Goal: Information Seeking & Learning: Find specific fact

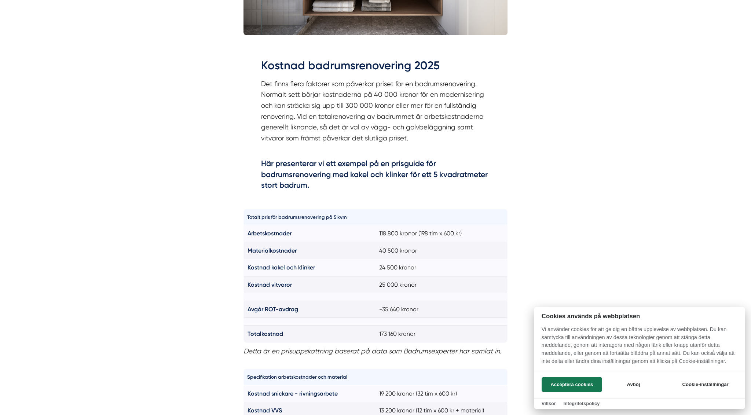
scroll to position [406, 0]
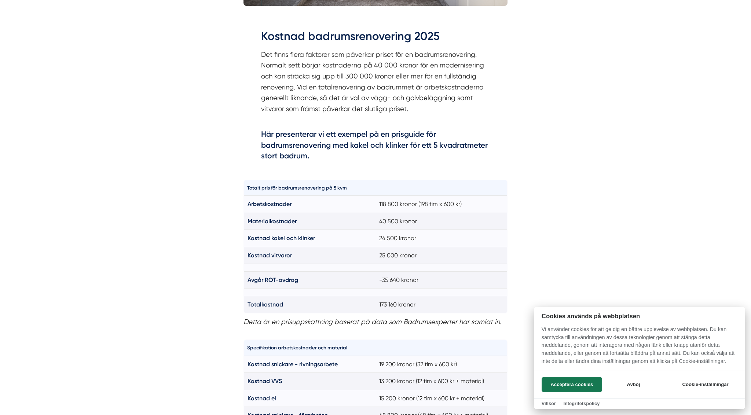
drag, startPoint x: 451, startPoint y: 299, endPoint x: 454, endPoint y: 288, distance: 10.9
click at [454, 288] on div at bounding box center [375, 207] width 751 height 415
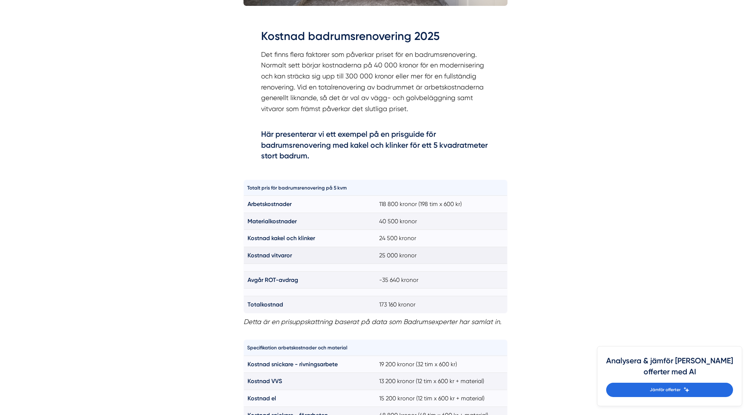
click at [449, 255] on td "25 000 kronor" at bounding box center [442, 255] width 132 height 17
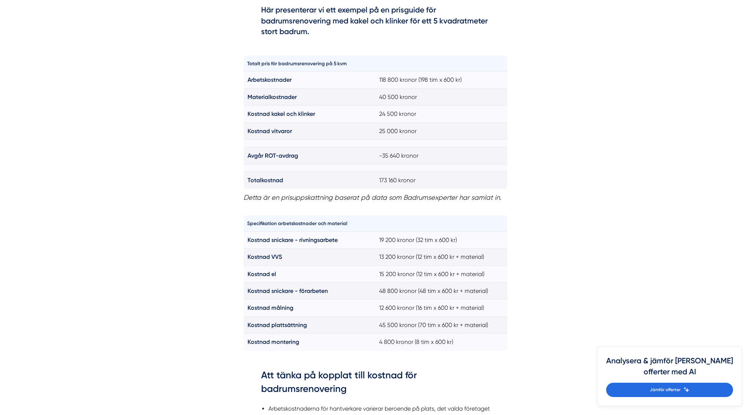
scroll to position [534, 0]
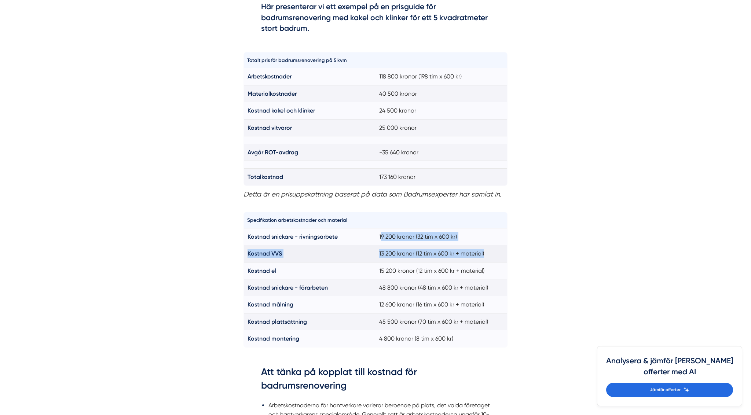
drag, startPoint x: 383, startPoint y: 237, endPoint x: 497, endPoint y: 255, distance: 115.6
click at [497, 255] on tbody "Kostnad snickare - rivningsarbete 19 200 kronor (32 tim x 600 kr) Kostnad VVS 1…" at bounding box center [376, 287] width 264 height 119
click at [497, 255] on td "13 200 kronor (12 tim x 600 kr + material)" at bounding box center [442, 253] width 132 height 17
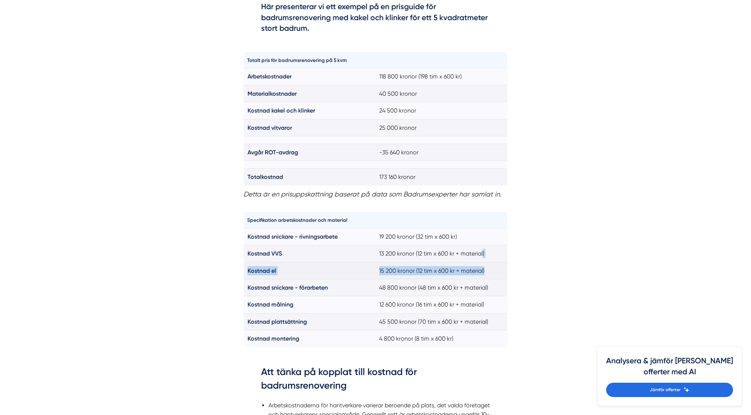
drag, startPoint x: 497, startPoint y: 255, endPoint x: 503, endPoint y: 272, distance: 18.1
click at [503, 272] on tbody "Kostnad snickare - rivningsarbete 19 200 kronor (32 tim x 600 kr) Kostnad VVS 1…" at bounding box center [376, 287] width 264 height 119
click at [503, 272] on td "15 200 kronor (12 tim x 600 kr + material)" at bounding box center [442, 270] width 132 height 17
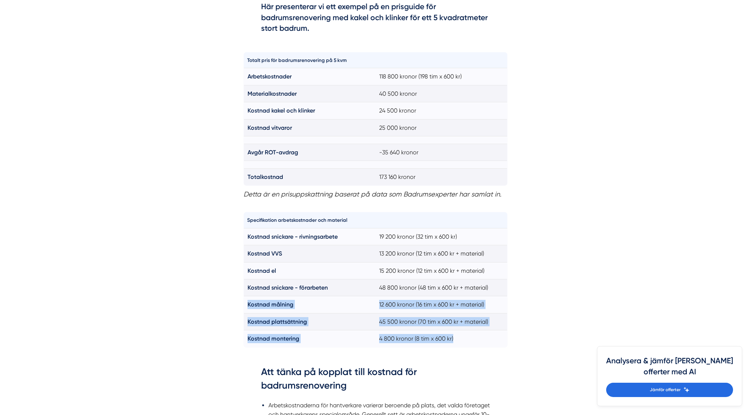
drag, startPoint x: 505, startPoint y: 290, endPoint x: 507, endPoint y: 340, distance: 49.5
click at [507, 340] on table "Specifikation arbetskostnader och material Kostnad snickare - rivningsarbete 19…" at bounding box center [376, 279] width 264 height 135
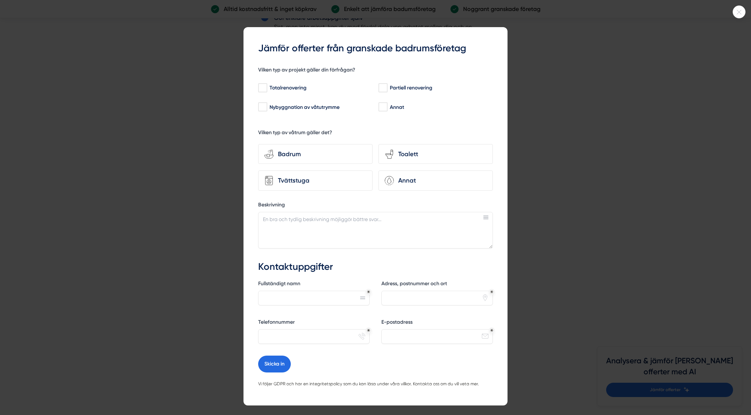
scroll to position [2020, 0]
click at [569, 142] on div at bounding box center [375, 207] width 751 height 415
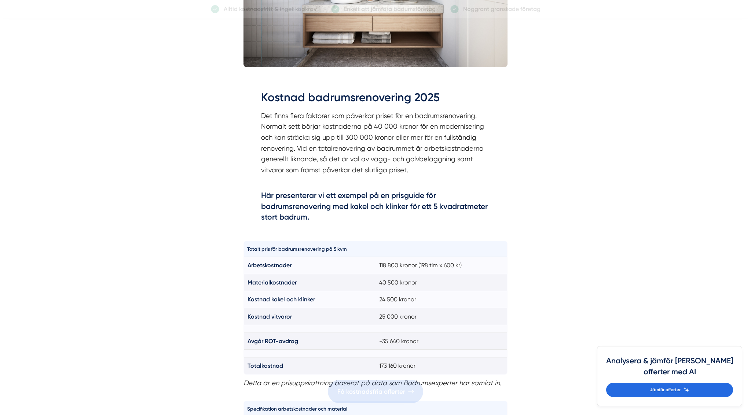
scroll to position [0, 0]
